Goal: Task Accomplishment & Management: Use online tool/utility

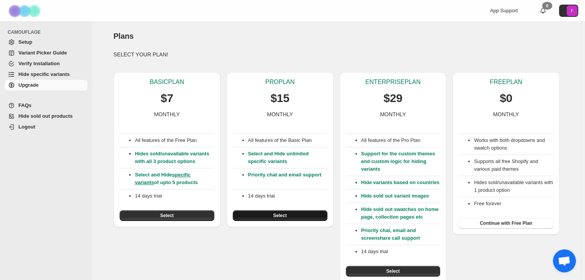
click at [262, 215] on button "Select" at bounding box center [280, 215] width 95 height 11
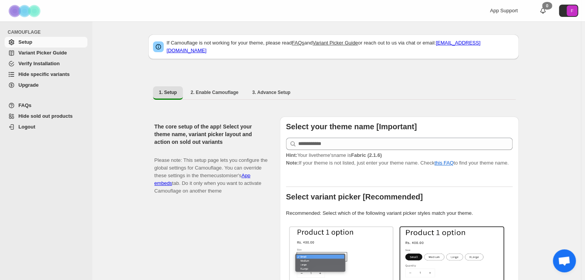
click at [49, 114] on span "Hide sold out products" at bounding box center [45, 116] width 54 height 6
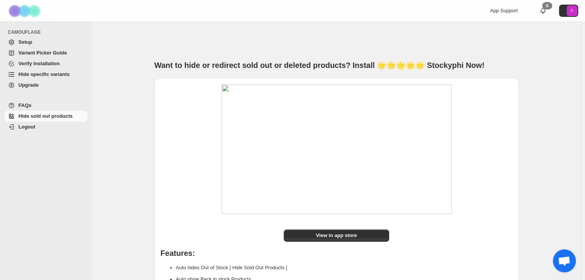
click at [25, 40] on span "Setup" at bounding box center [25, 42] width 14 height 6
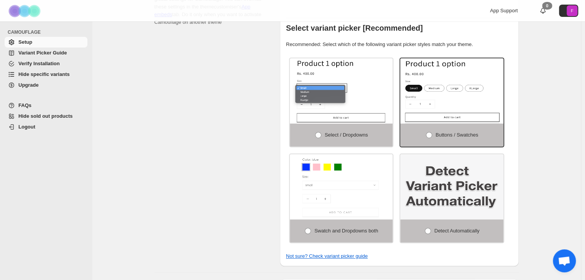
scroll to position [192, 0]
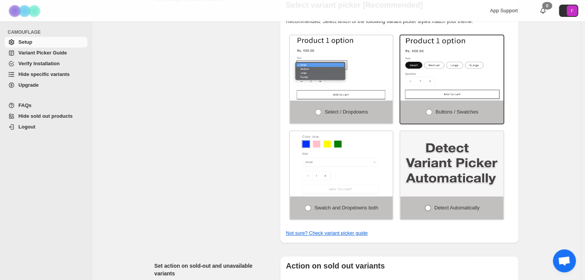
click at [431, 205] on span at bounding box center [428, 208] width 6 height 6
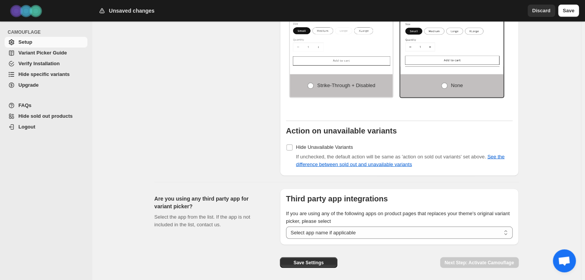
scroll to position [575, 0]
click at [310, 259] on span "Save Settings" at bounding box center [308, 262] width 30 height 6
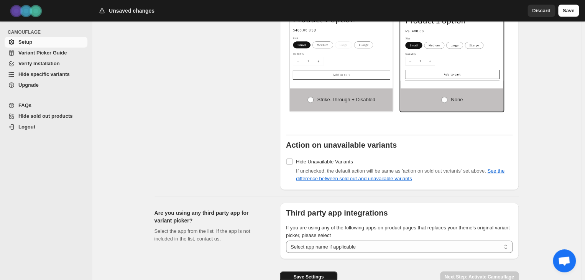
scroll to position [597, 0]
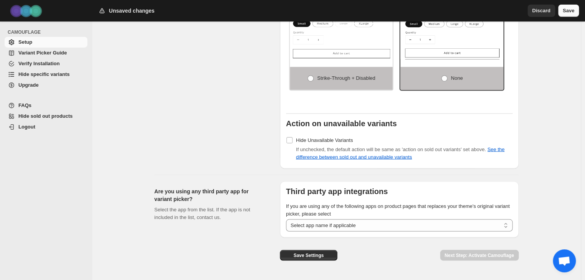
click at [561, 10] on button "Save" at bounding box center [568, 11] width 21 height 12
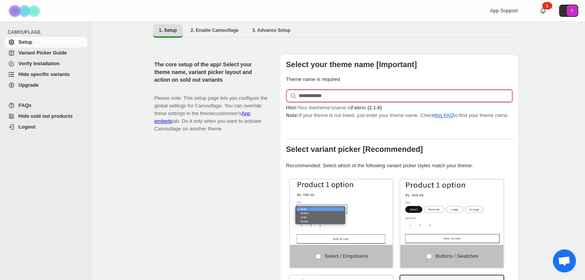
scroll to position [0, 0]
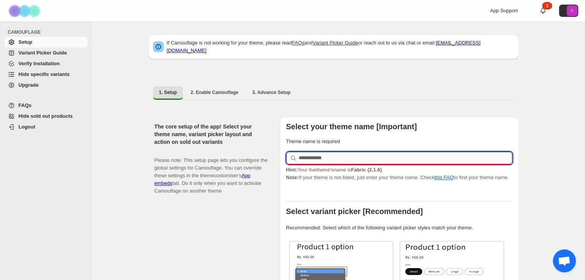
click at [349, 154] on input "text" at bounding box center [406, 158] width 214 height 12
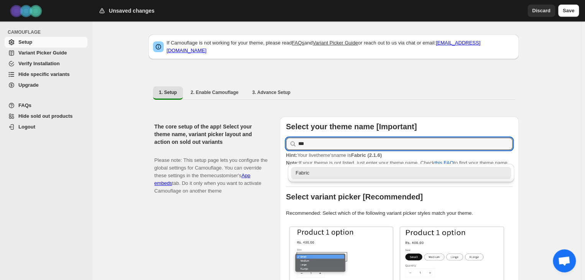
click at [348, 169] on div "Fabric" at bounding box center [401, 173] width 211 height 8
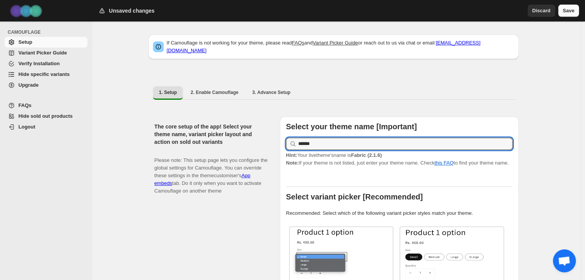
type input "******"
click at [571, 12] on span "Save" at bounding box center [569, 11] width 12 height 8
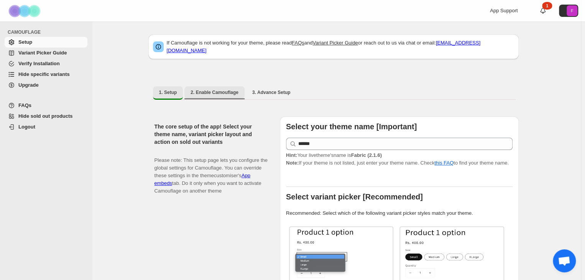
click at [227, 89] on span "2. Enable Camouflage" at bounding box center [215, 92] width 48 height 6
select select "**********"
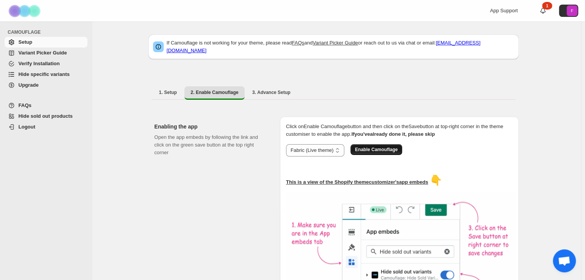
click at [382, 146] on span "Enable Camouflage" at bounding box center [376, 149] width 43 height 6
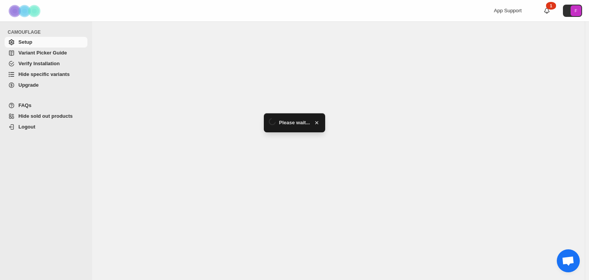
select select "**********"
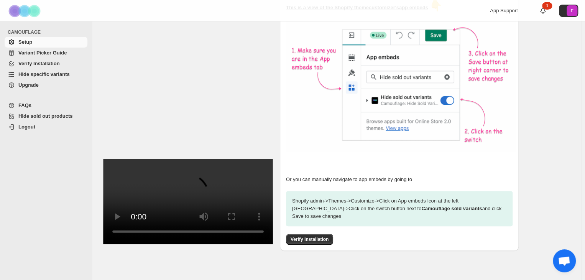
scroll to position [175, 0]
click at [309, 236] on span "Verify Installation" at bounding box center [310, 239] width 38 height 6
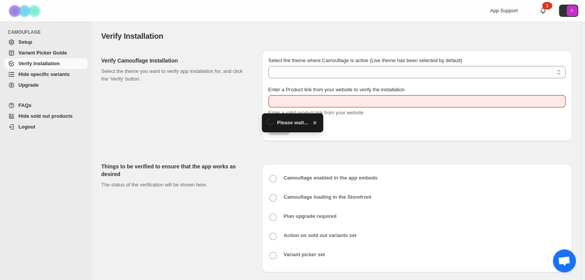
type input "**********"
select select "**********"
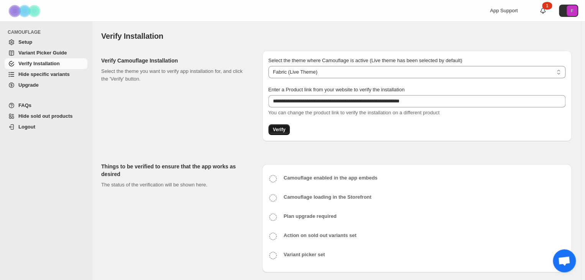
click at [277, 133] on button "Verify" at bounding box center [279, 129] width 22 height 11
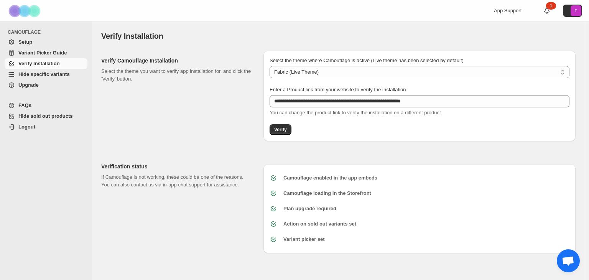
click at [28, 39] on span "Setup" at bounding box center [25, 42] width 14 height 6
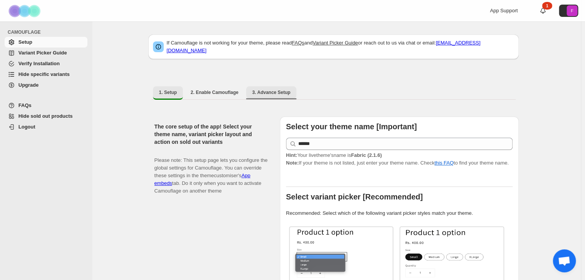
click at [257, 86] on button "3. Advance Setup" at bounding box center [271, 92] width 51 height 12
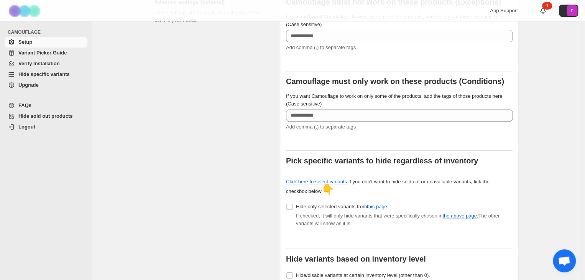
scroll to position [192, 0]
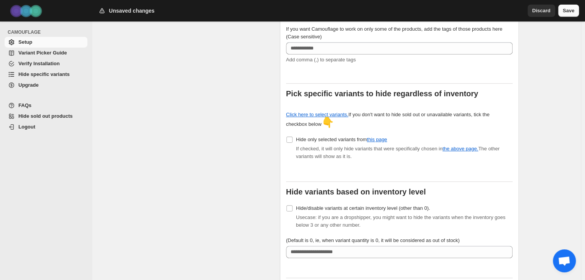
click at [572, 10] on span "Save" at bounding box center [569, 11] width 12 height 8
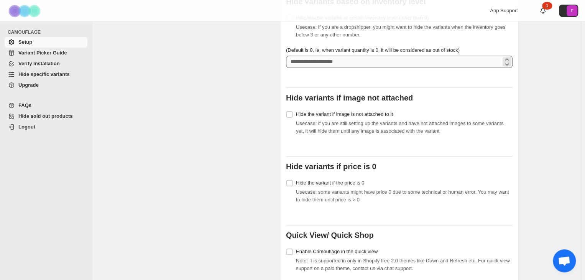
scroll to position [383, 0]
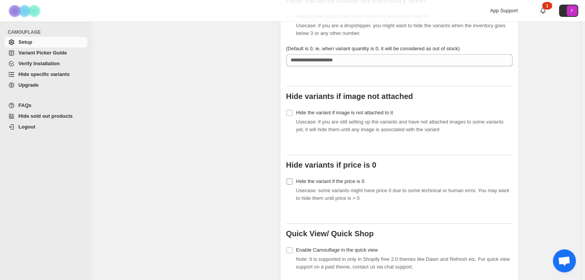
click at [293, 178] on span at bounding box center [289, 181] width 7 height 7
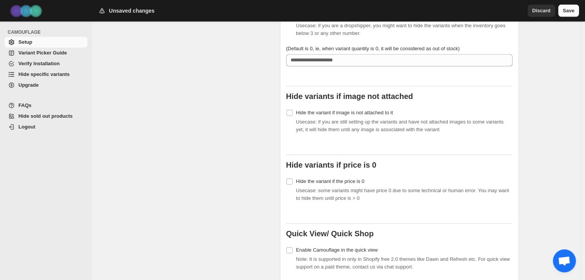
click at [565, 11] on span "Save" at bounding box center [569, 11] width 12 height 8
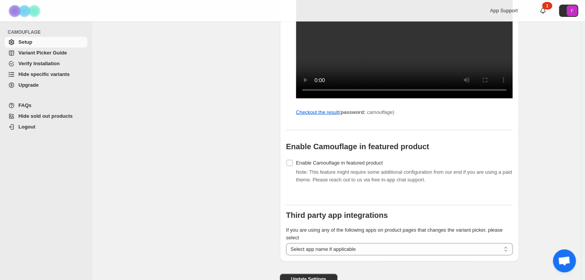
scroll to position [844, 0]
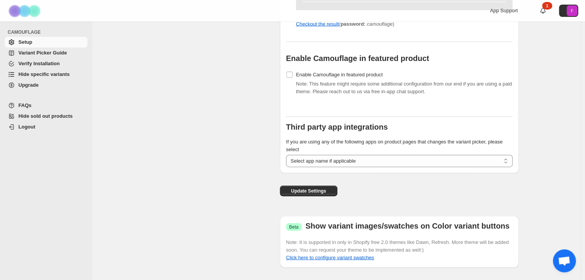
click at [32, 51] on span "Variant Picker Guide" at bounding box center [42, 53] width 48 height 6
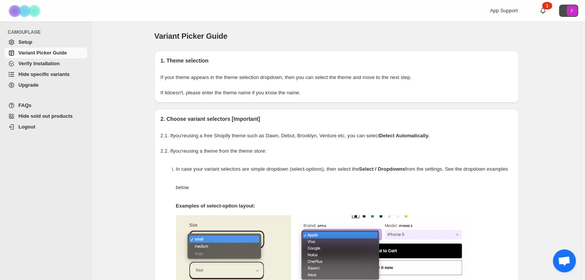
click at [574, 11] on icon "F" at bounding box center [572, 10] width 11 height 11
click at [474, 26] on div "Variant Picker Guide. This page is ready Variant Picker Guide" at bounding box center [337, 35] width 364 height 29
click at [22, 42] on span "Setup" at bounding box center [25, 42] width 14 height 6
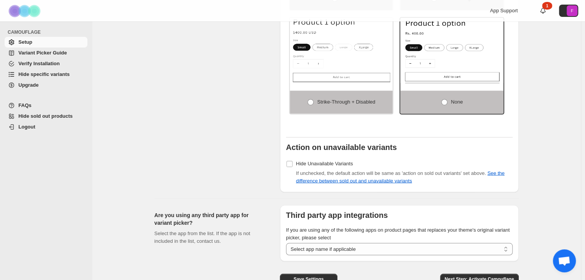
scroll to position [597, 0]
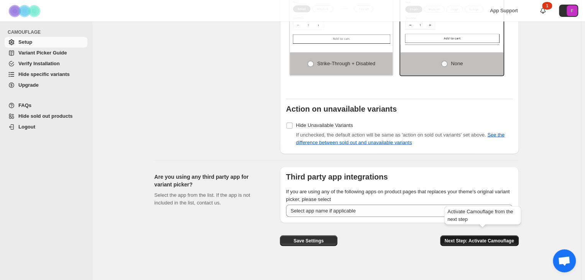
click at [472, 237] on span "Next Step: Activate Camouflage" at bounding box center [479, 240] width 69 height 6
select select "**********"
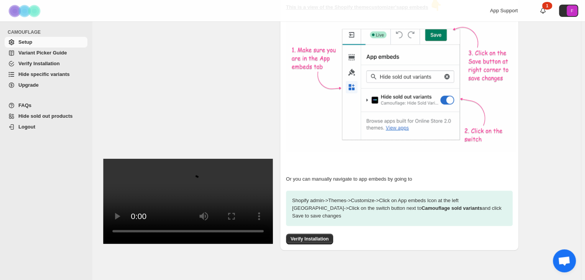
scroll to position [175, 0]
click at [331, 234] on button "Verify Installation" at bounding box center [309, 239] width 47 height 11
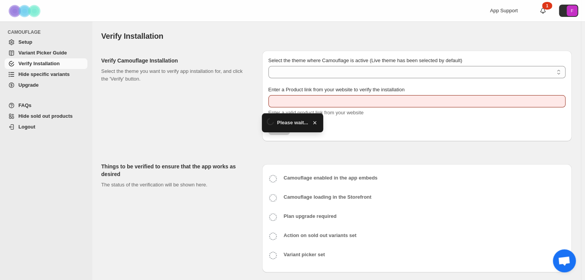
type input "**********"
select select "**********"
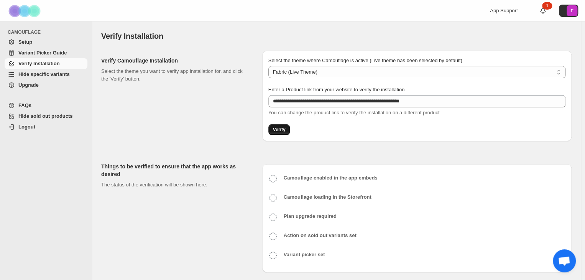
click at [281, 131] on span "Verify" at bounding box center [279, 130] width 13 height 6
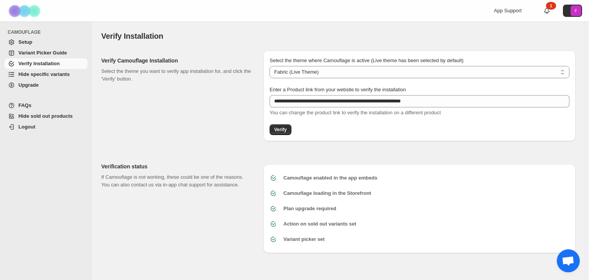
click at [40, 74] on span "Hide specific variants" at bounding box center [43, 74] width 51 height 6
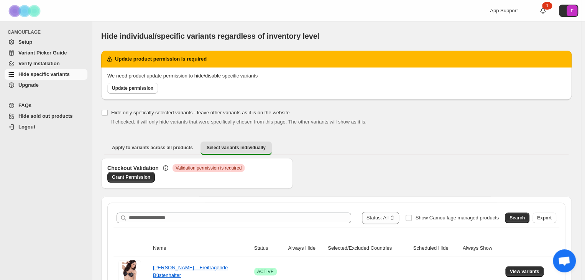
click at [33, 84] on span "Upgrade" at bounding box center [28, 85] width 20 height 6
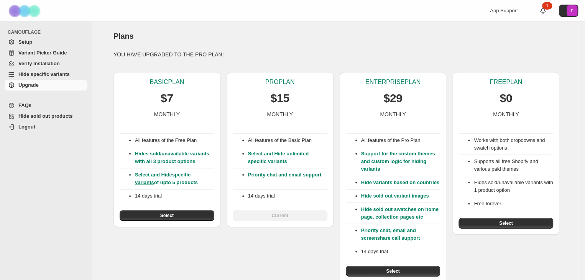
click at [30, 53] on span "Variant Picker Guide" at bounding box center [42, 53] width 48 height 6
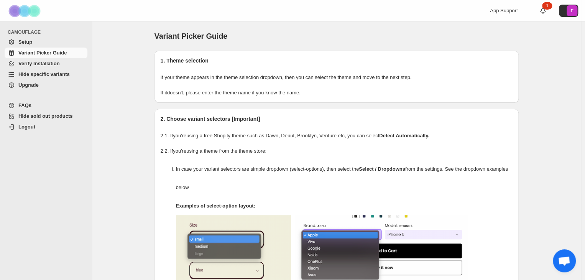
click at [26, 38] on span "Setup" at bounding box center [51, 42] width 67 height 8
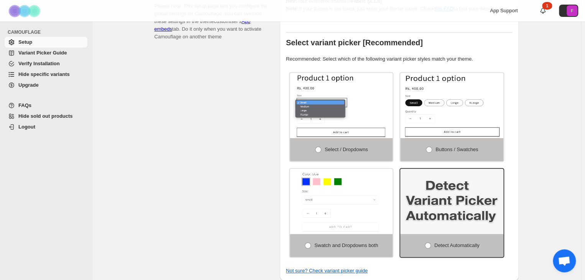
scroll to position [153, 0]
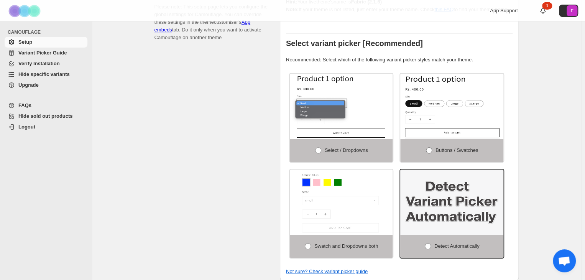
click at [432, 147] on span at bounding box center [429, 150] width 6 height 6
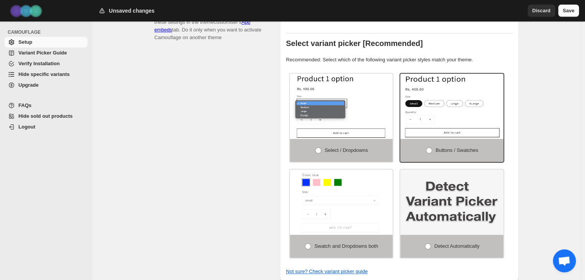
click at [573, 10] on span "Save" at bounding box center [569, 11] width 12 height 8
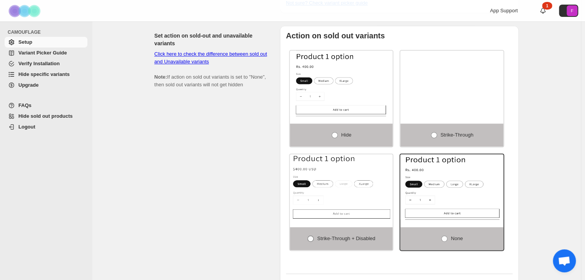
scroll to position [597, 0]
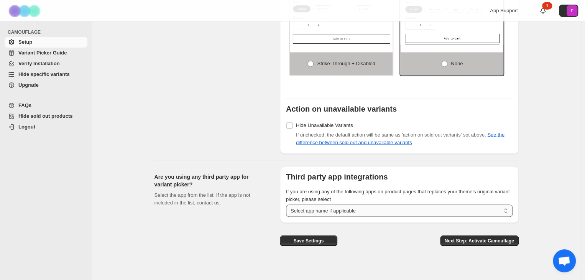
click at [358, 204] on select "**********" at bounding box center [399, 210] width 227 height 12
click at [318, 237] on span "Save Settings" at bounding box center [308, 240] width 30 height 6
click at [33, 114] on span "Hide sold out products" at bounding box center [45, 116] width 54 height 6
click at [34, 114] on span "Hide sold out products" at bounding box center [45, 116] width 54 height 6
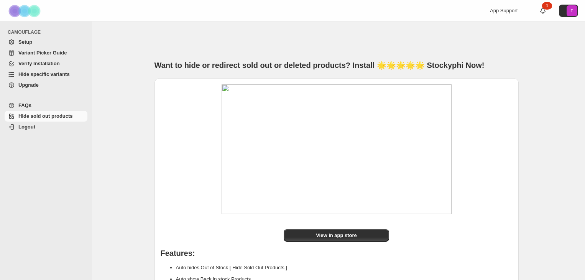
scroll to position [101, 0]
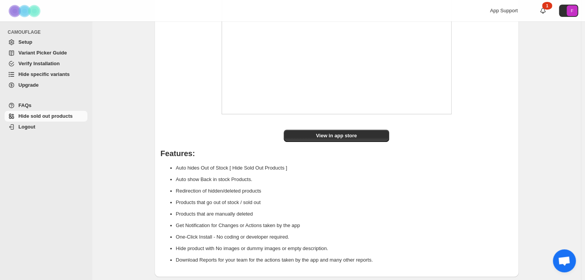
click at [565, 264] on span "Chat öffnen" at bounding box center [564, 261] width 13 height 11
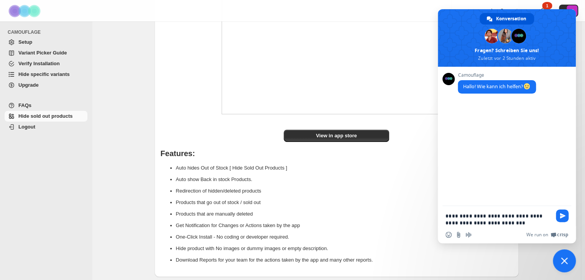
type textarea "**********"
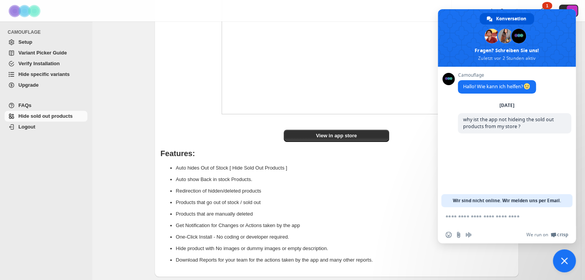
click at [568, 261] on span "Chat schließen" at bounding box center [564, 260] width 7 height 7
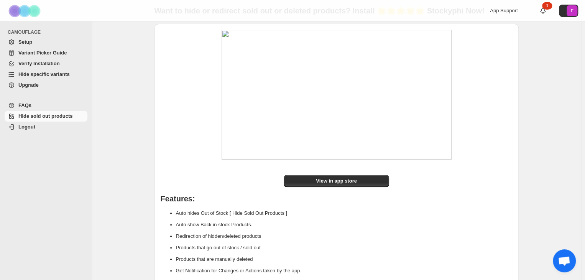
scroll to position [0, 0]
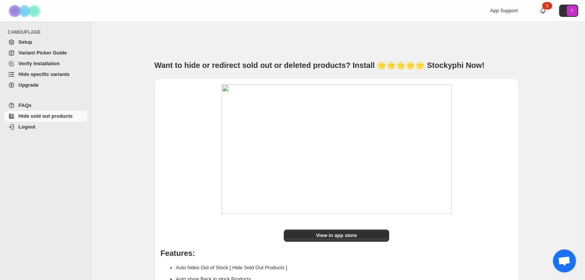
click at [28, 43] on span "Setup" at bounding box center [25, 42] width 14 height 6
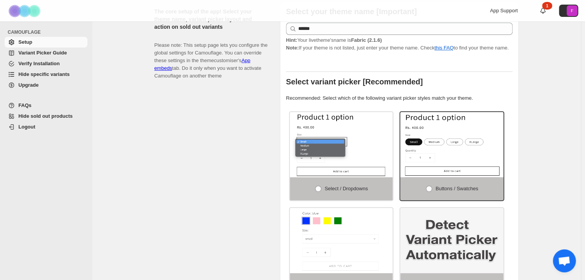
scroll to position [153, 0]
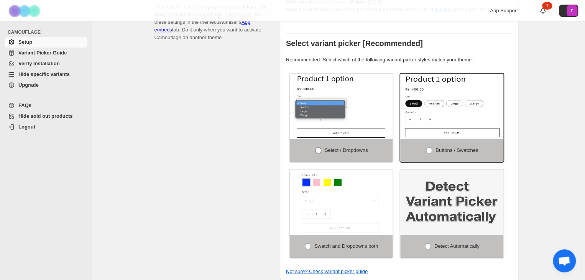
click at [325, 143] on label "Select / Dropdowns" at bounding box center [341, 150] width 103 height 23
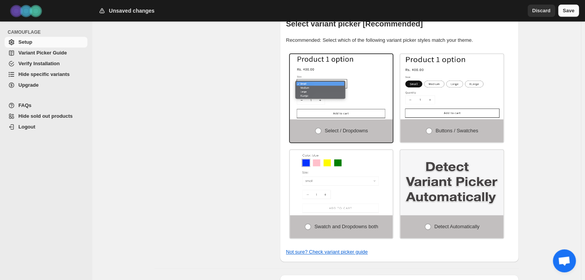
scroll to position [192, 0]
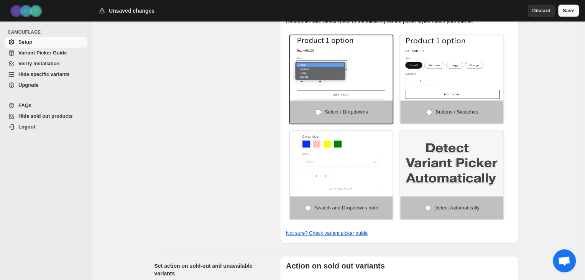
click at [574, 9] on button "Save" at bounding box center [568, 11] width 21 height 12
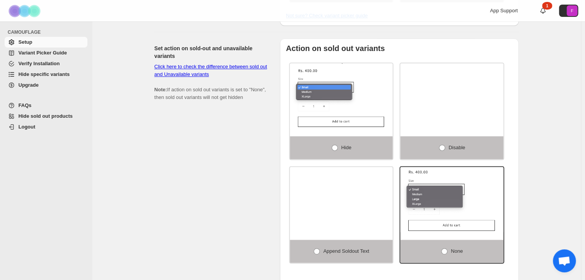
scroll to position [422, 0]
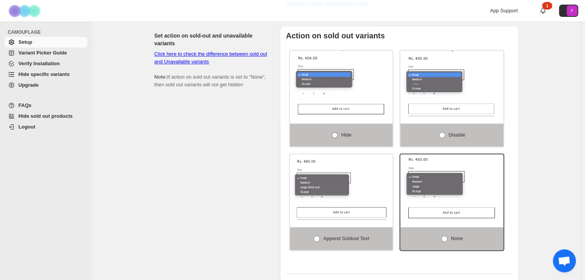
click at [342, 128] on label "Hide" at bounding box center [341, 134] width 103 height 23
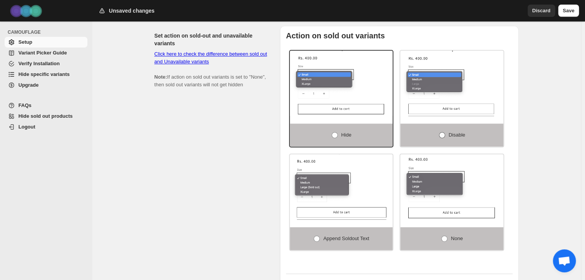
click at [445, 132] on span at bounding box center [442, 135] width 6 height 6
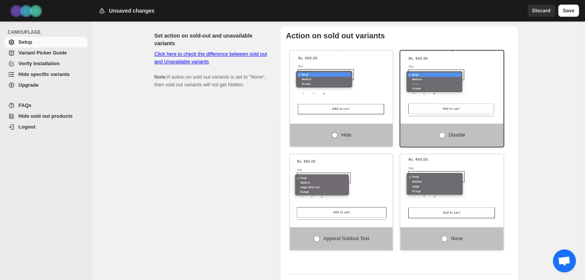
click at [342, 128] on label "Hide" at bounding box center [341, 134] width 103 height 23
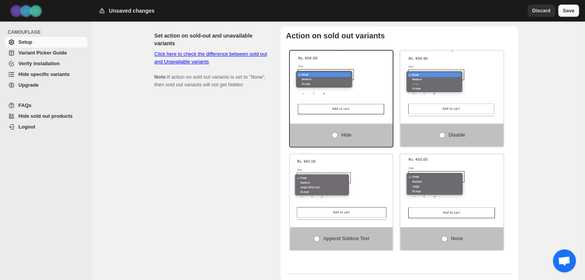
click at [569, 14] on span "Save" at bounding box center [569, 11] width 12 height 8
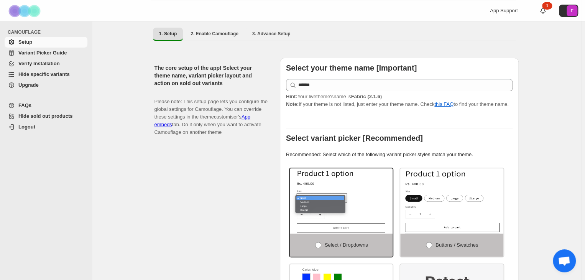
scroll to position [0, 0]
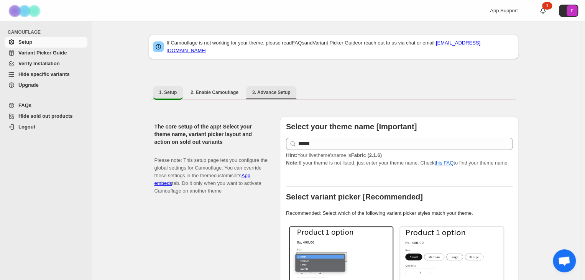
click at [258, 89] on span "3. Advance Setup" at bounding box center [271, 92] width 38 height 6
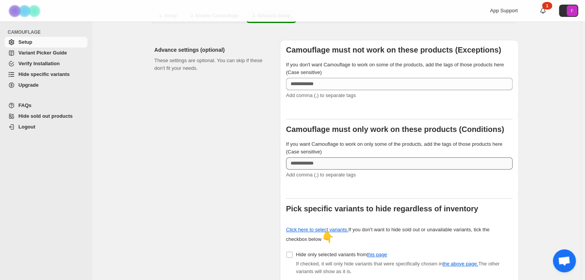
scroll to position [115, 0]
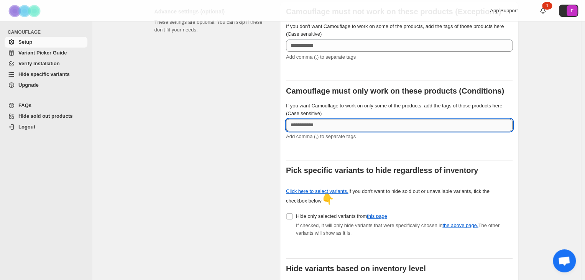
click at [328, 121] on input "If you want Camouflage to work on only some of the products, add the tags of th…" at bounding box center [399, 125] width 227 height 12
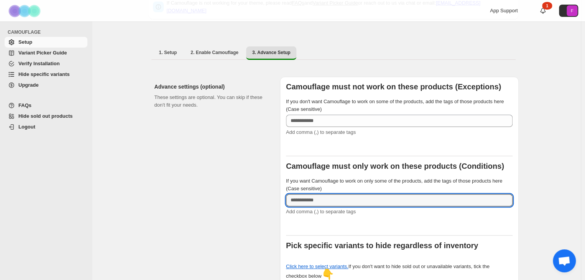
scroll to position [38, 0]
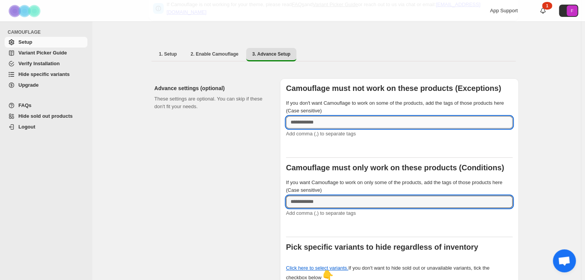
click at [326, 119] on input "If you don't want Camouflage to work on some of the products, add the tags of t…" at bounding box center [399, 122] width 227 height 12
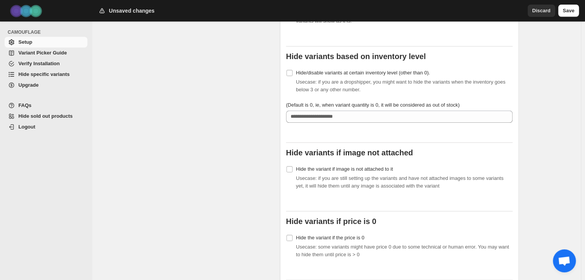
scroll to position [345, 0]
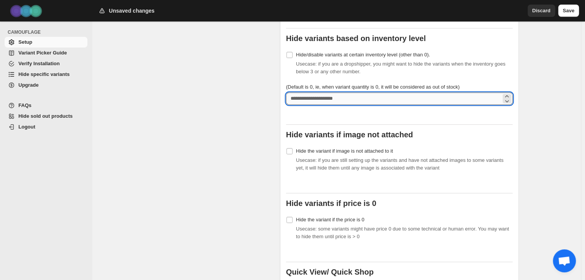
click at [309, 96] on input "(Default is 0, ie, when variant quantity is 0, it will be considered as out of …" at bounding box center [393, 98] width 215 height 12
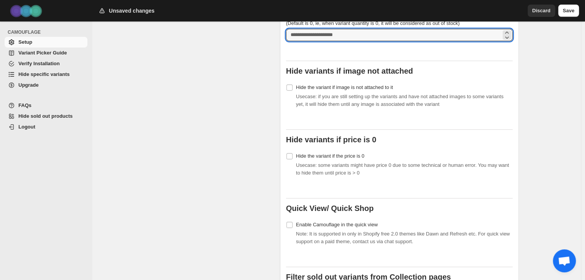
scroll to position [422, 0]
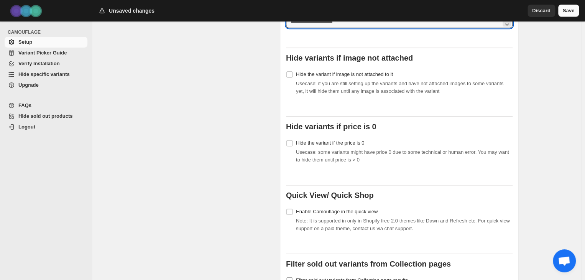
type input "*"
click at [567, 10] on span "Save" at bounding box center [569, 11] width 12 height 8
